Goal: Book appointment/travel/reservation

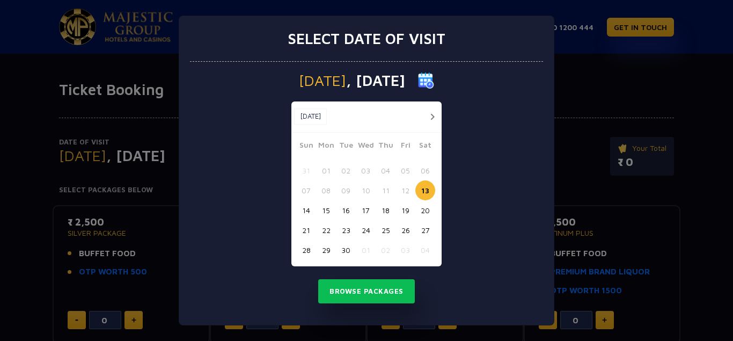
click at [431, 118] on button "button" at bounding box center [432, 116] width 13 height 13
click at [385, 172] on button "02" at bounding box center [386, 170] width 20 height 20
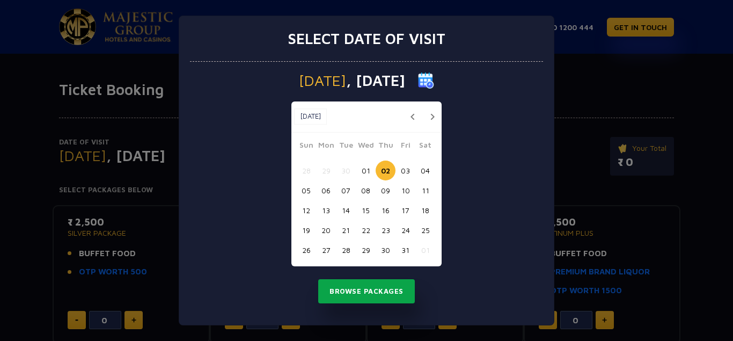
click at [363, 285] on button "Browse Packages" at bounding box center [366, 291] width 97 height 25
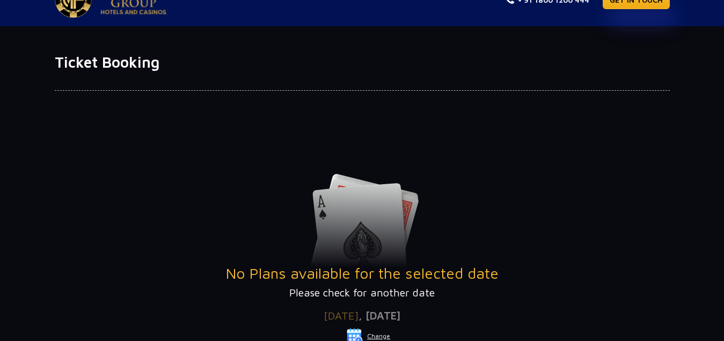
scroll to position [143, 0]
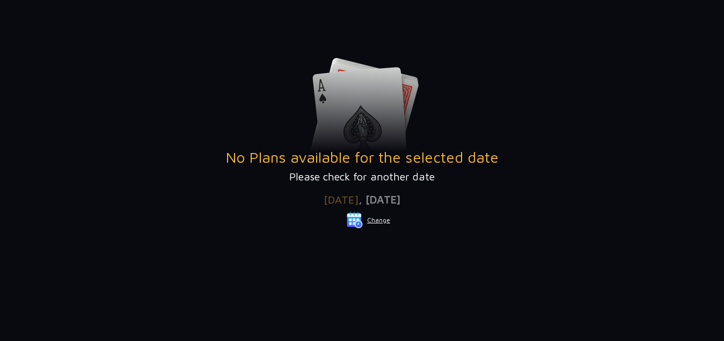
click at [377, 220] on button "Change" at bounding box center [368, 219] width 45 height 17
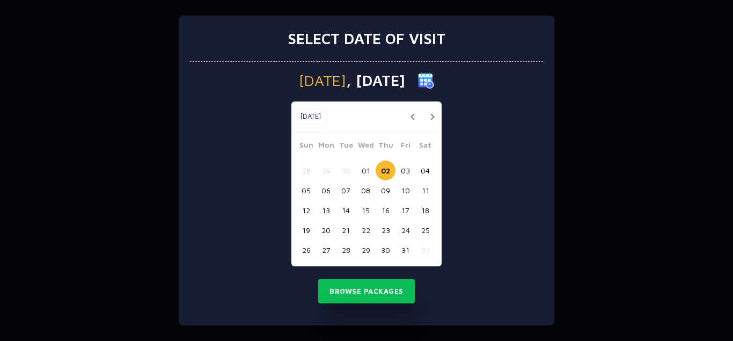
click at [365, 167] on button "01" at bounding box center [366, 170] width 20 height 20
click at [372, 289] on button "Browse Packages" at bounding box center [366, 291] width 97 height 25
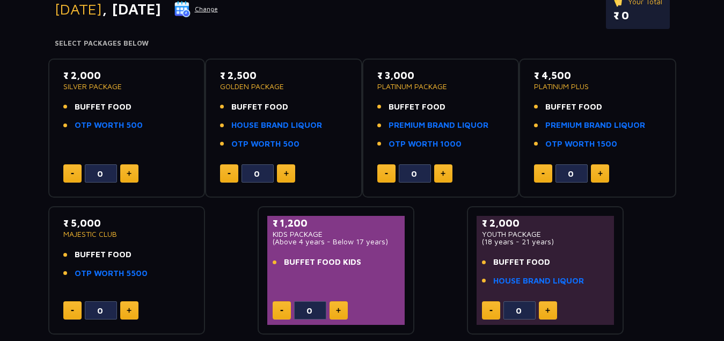
scroll to position [112, 0]
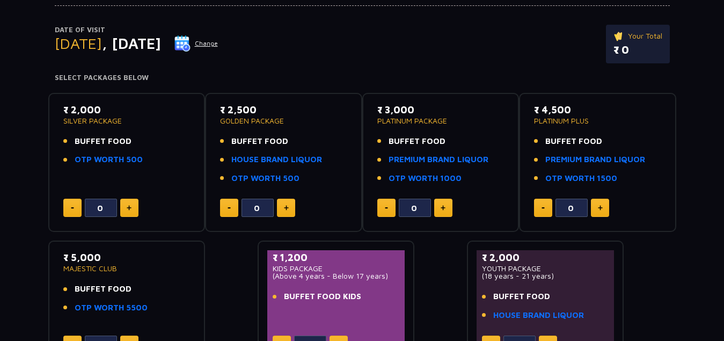
click at [129, 204] on button at bounding box center [129, 208] width 18 height 18
type input "2"
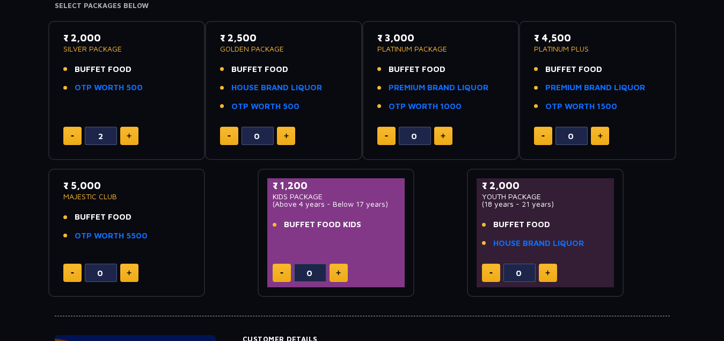
scroll to position [185, 0]
click at [336, 272] on img at bounding box center [338, 271] width 5 height 5
type input "1"
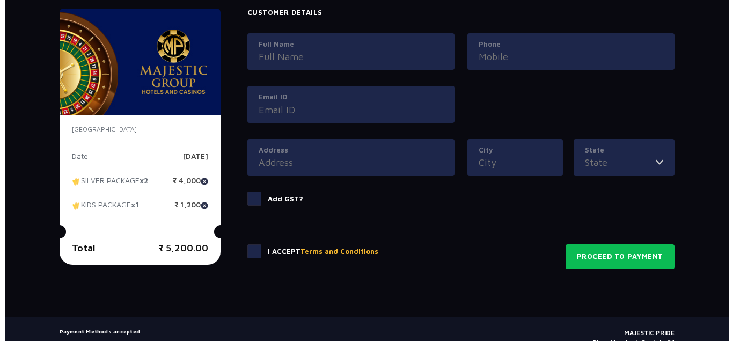
scroll to position [511, 0]
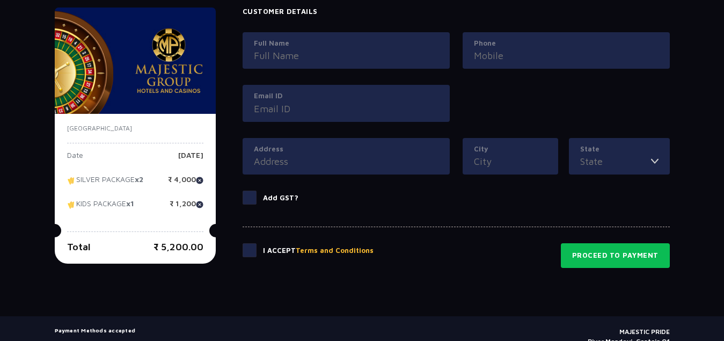
click at [318, 248] on button "Terms and Conditions" at bounding box center [335, 250] width 78 height 11
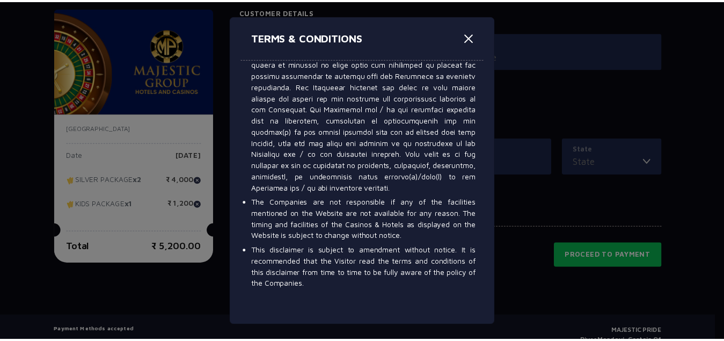
scroll to position [6755, 0]
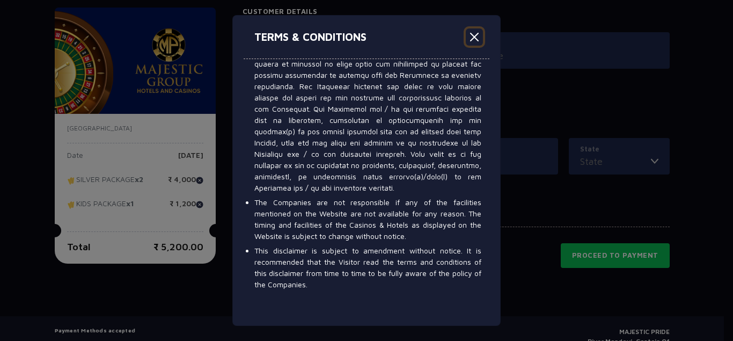
click at [471, 39] on button "Close" at bounding box center [474, 36] width 17 height 17
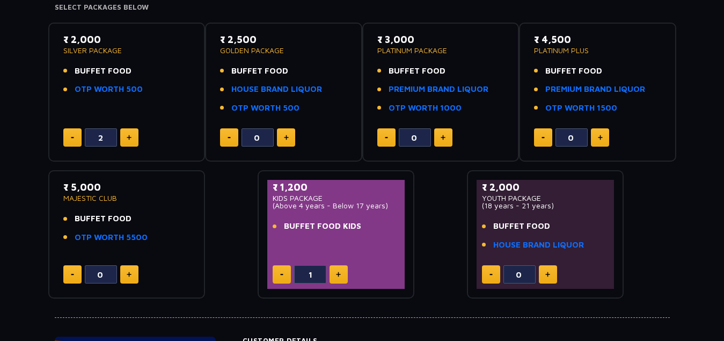
scroll to position [181, 0]
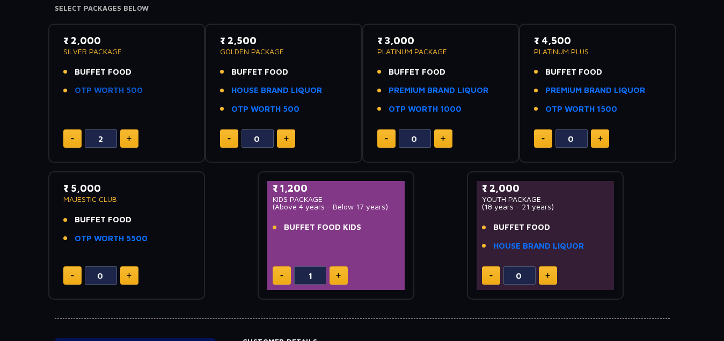
click at [112, 89] on link "OTP WORTH 500" at bounding box center [109, 90] width 68 height 12
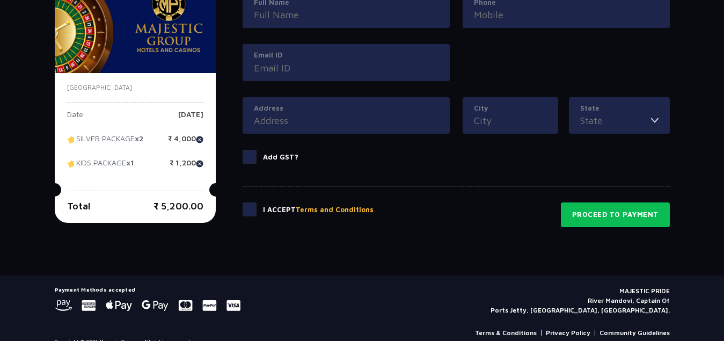
scroll to position [568, 0]
